Goal: Find specific page/section: Find specific page/section

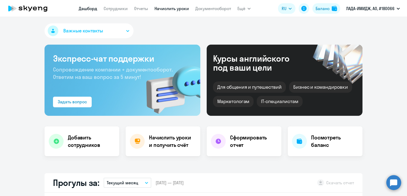
select select "30"
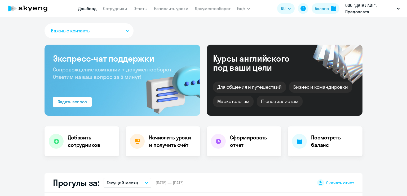
select select "30"
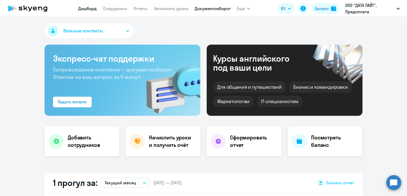
click at [208, 10] on link "Документооборот" at bounding box center [213, 8] width 36 height 5
